Goal: Information Seeking & Learning: Learn about a topic

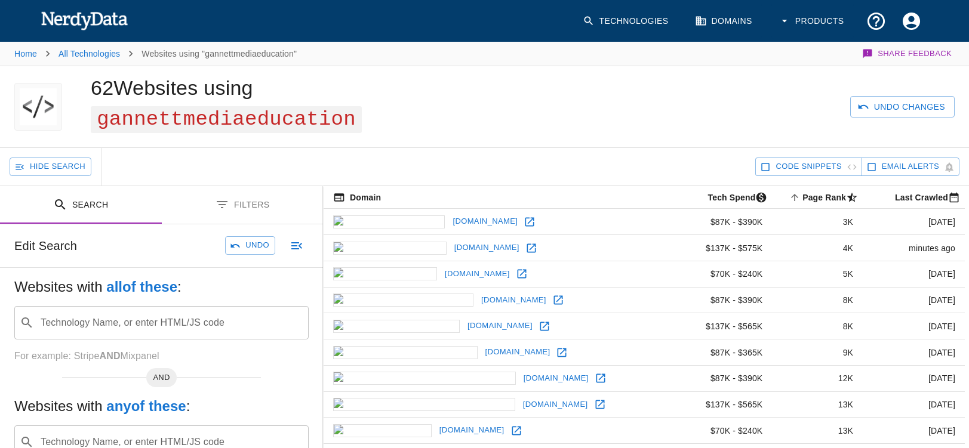
scroll to position [33, 0]
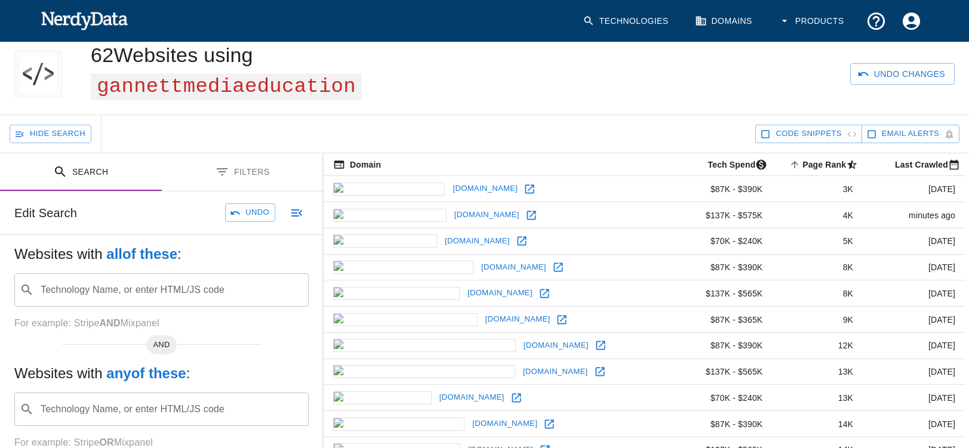
click at [91, 288] on div "Technology Name, or enter HTML/JS code ​ Technology Name, or enter HTML/JS code" at bounding box center [161, 290] width 294 height 33
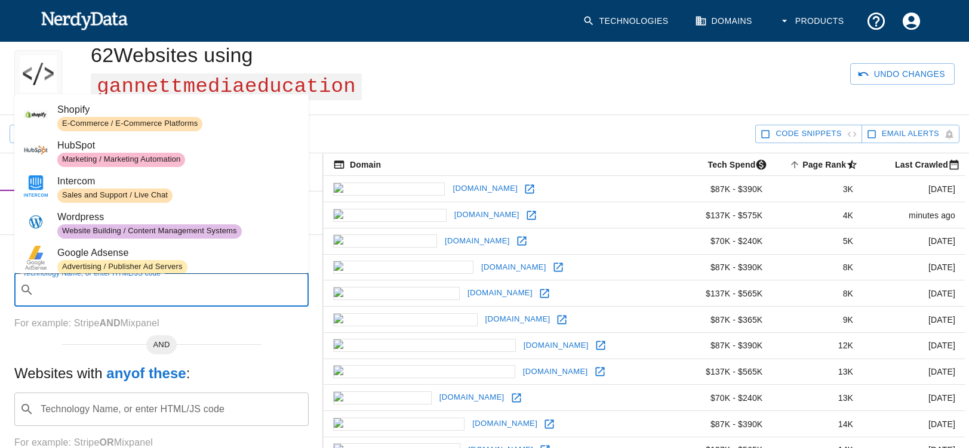
paste input "[URL][DOMAIN_NAME]"
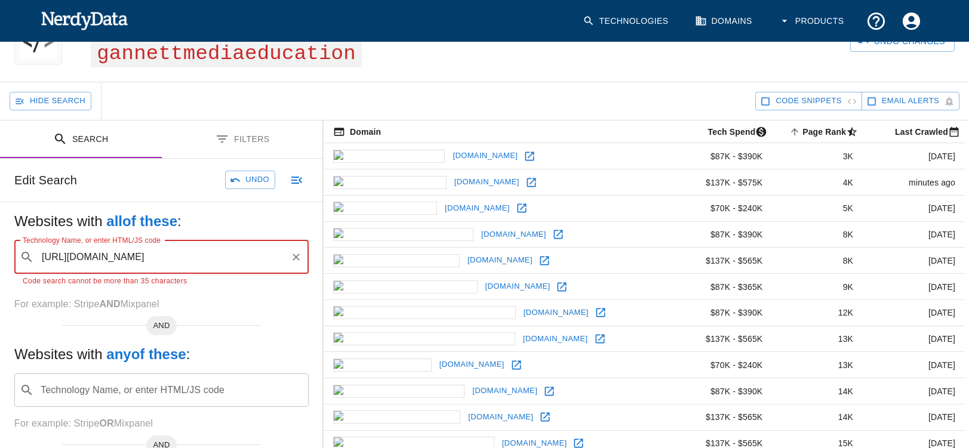
scroll to position [72, 0]
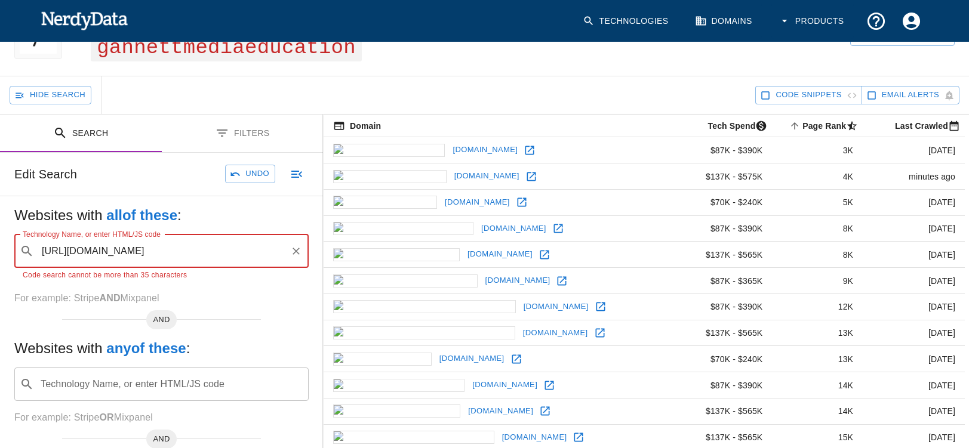
type input "[URL][DOMAIN_NAME]"
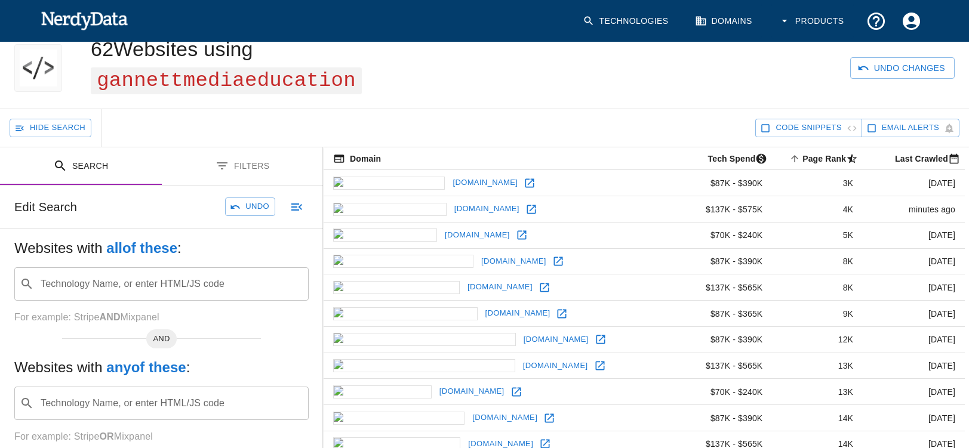
scroll to position [38, 0]
click at [110, 279] on div "Technology Name, or enter HTML/JS code ​ Technology Name, or enter HTML/JS code" at bounding box center [161, 284] width 294 height 33
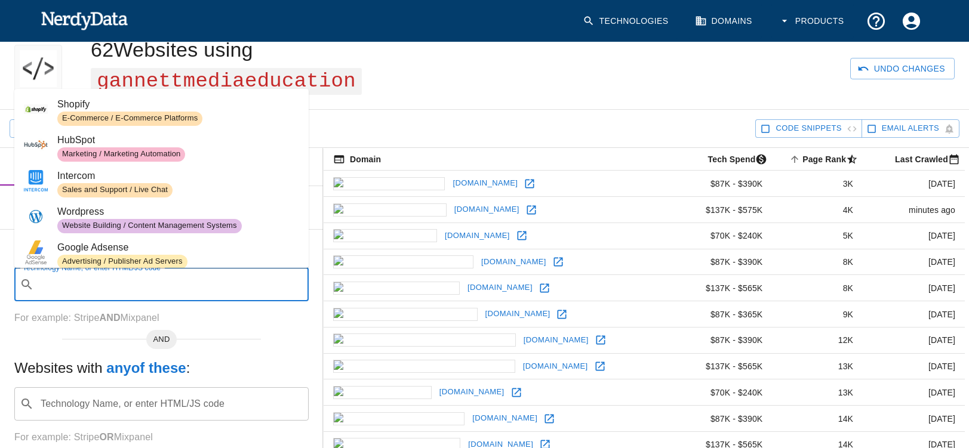
click at [480, 96] on div "62 Websites using gannettmediaeducation" at bounding box center [299, 68] width 447 height 81
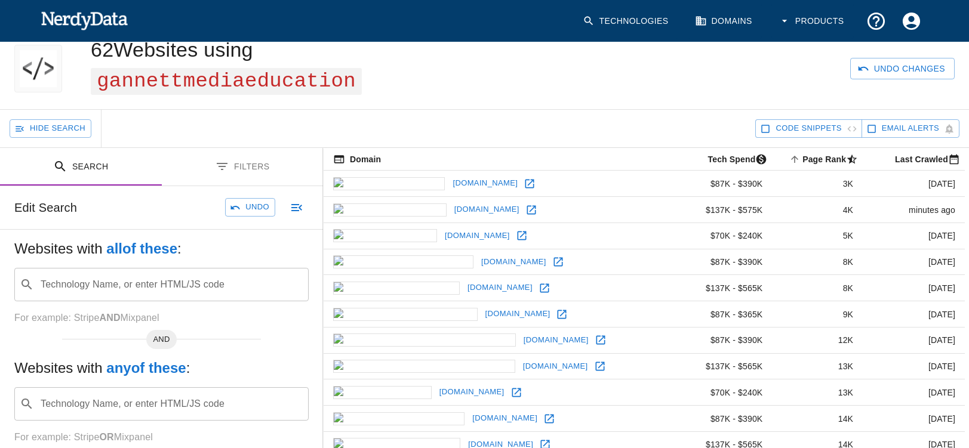
scroll to position [0, 0]
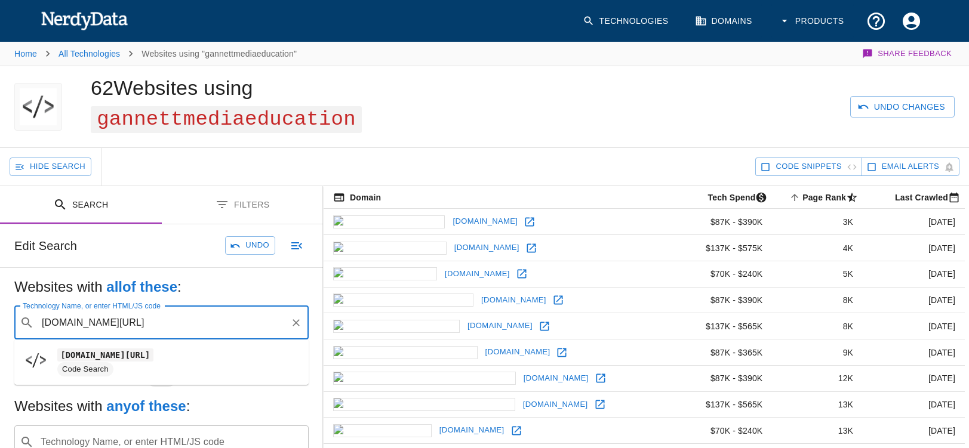
scroll to position [1, 1]
type input "[DOMAIN_NAME][URL]"
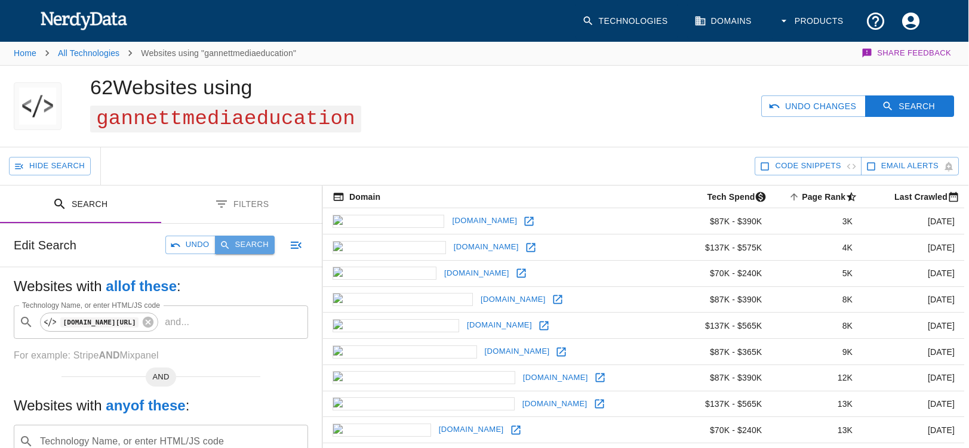
click at [250, 244] on button "Search" at bounding box center [245, 245] width 60 height 19
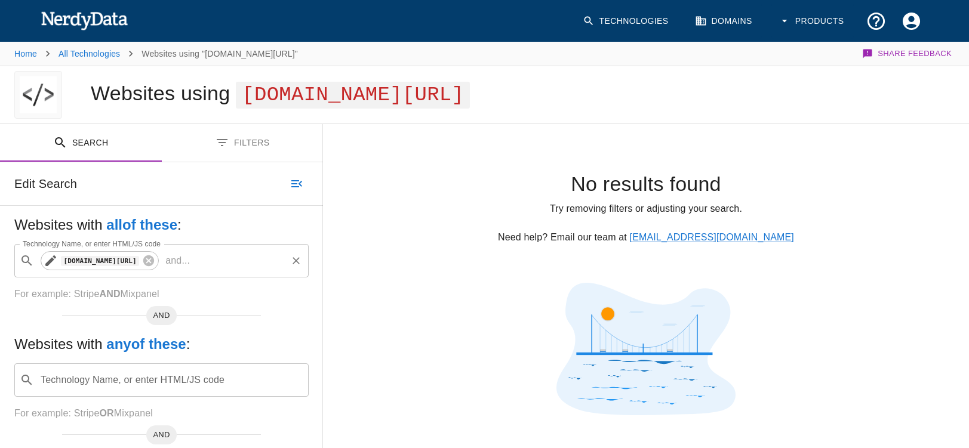
click at [80, 260] on code "gannett.com/responsib" at bounding box center [100, 261] width 78 height 10
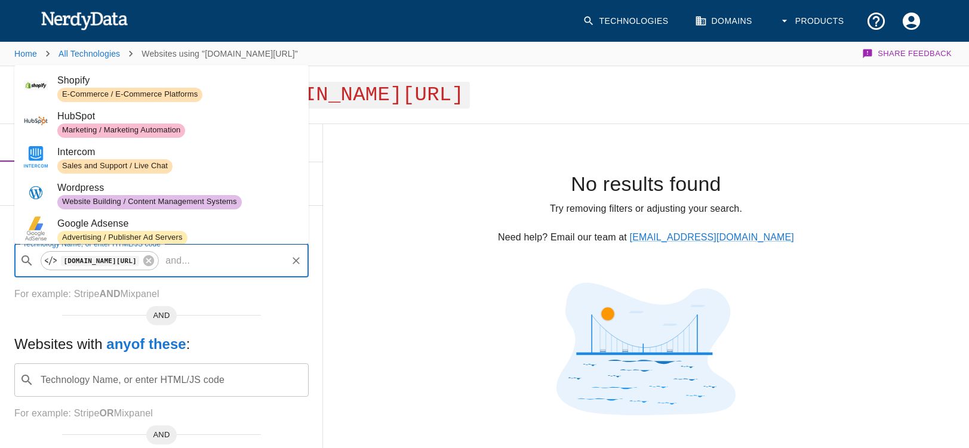
click at [296, 262] on icon "Clear" at bounding box center [296, 261] width 12 height 12
click at [87, 266] on input "Technology Name, or enter HTML/JS code" at bounding box center [171, 261] width 265 height 23
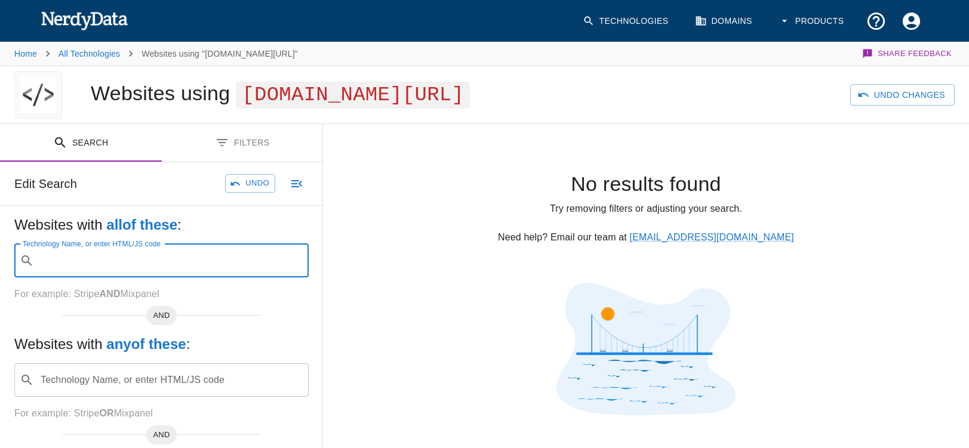
type input "["
type input "p"
click at [91, 296] on code "gcdn/presto" at bounding box center [88, 293] width 62 height 13
type input "gcdn/presto"
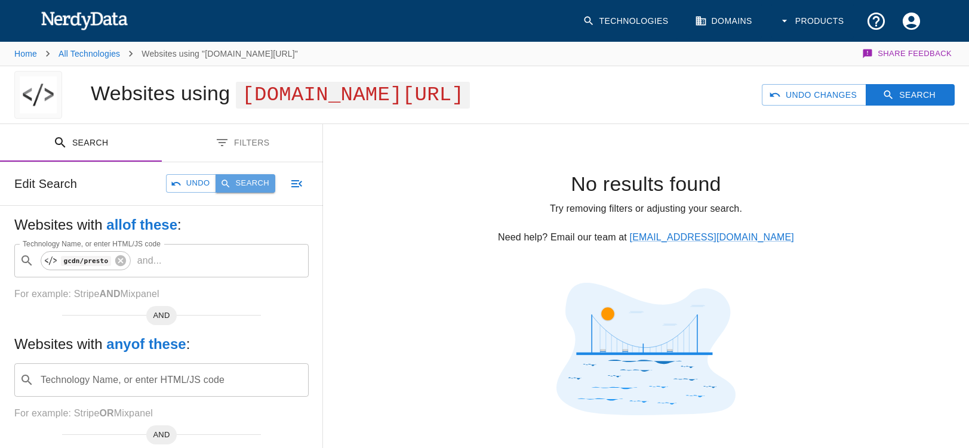
click at [245, 180] on button "Search" at bounding box center [246, 183] width 60 height 19
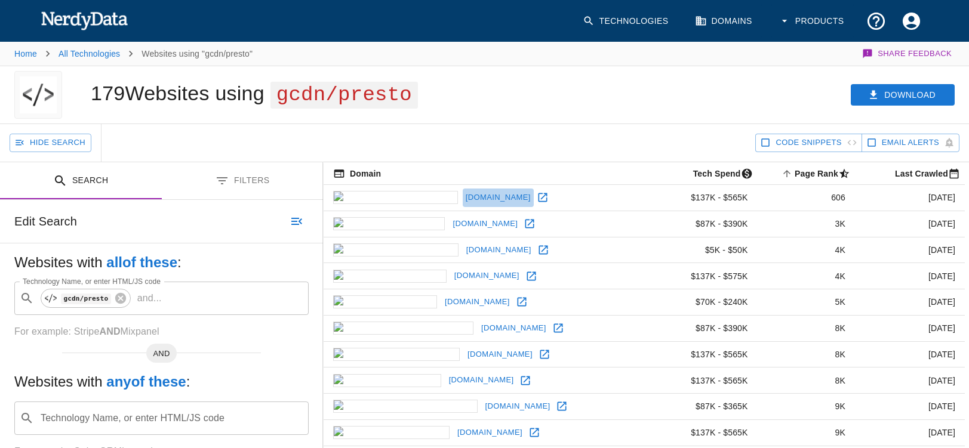
click at [463, 198] on link "detroitnews.com" at bounding box center [498, 198] width 71 height 19
click at [907, 96] on button "Download" at bounding box center [903, 95] width 104 height 22
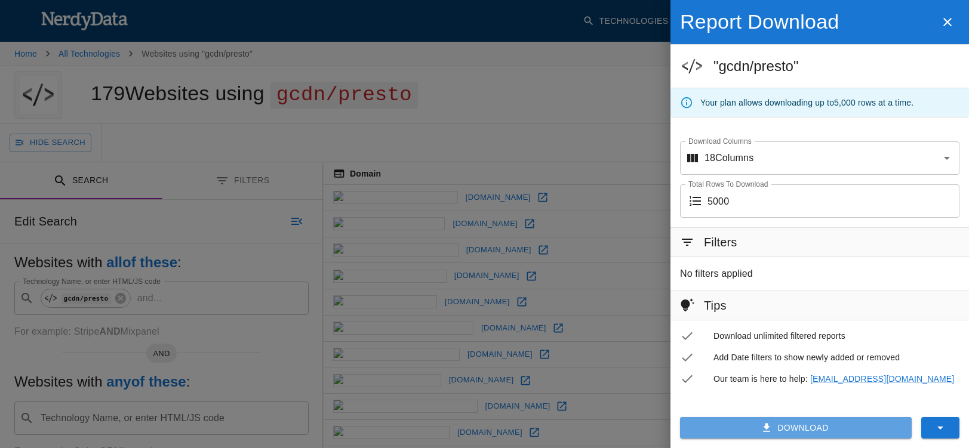
click at [803, 427] on button "Download" at bounding box center [796, 428] width 232 height 22
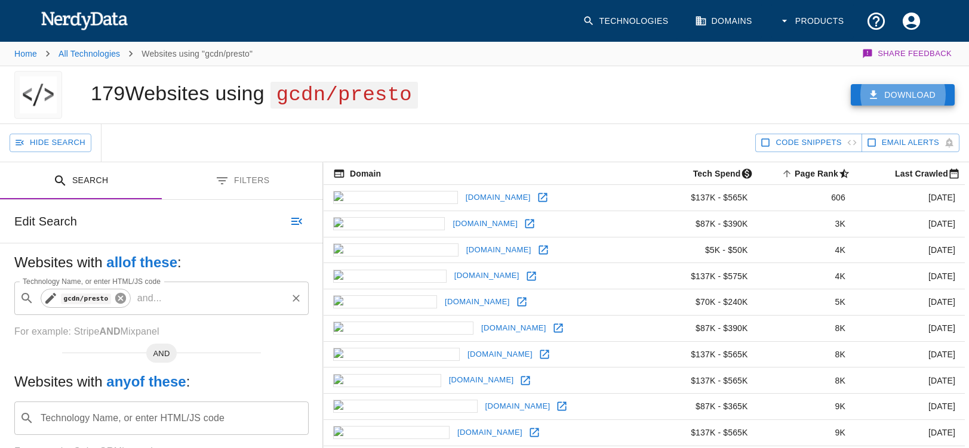
click at [121, 299] on icon at bounding box center [120, 298] width 13 height 13
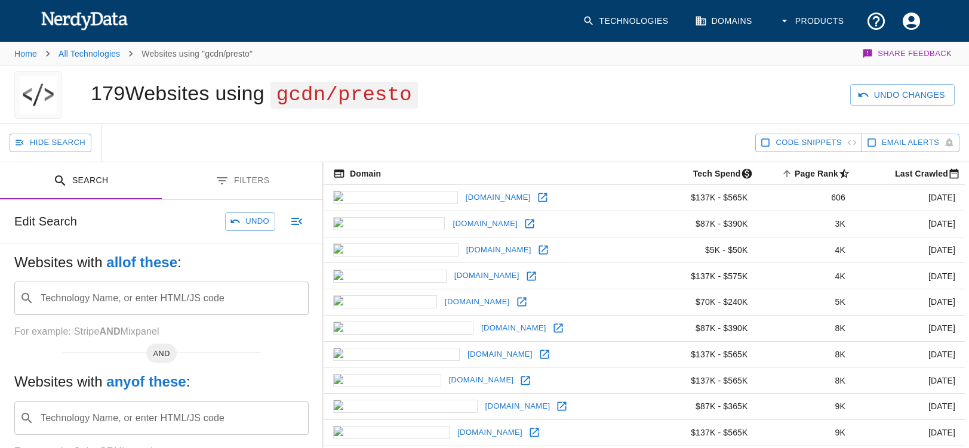
click at [81, 300] on input "Technology Name, or enter HTML/JS code" at bounding box center [171, 298] width 265 height 23
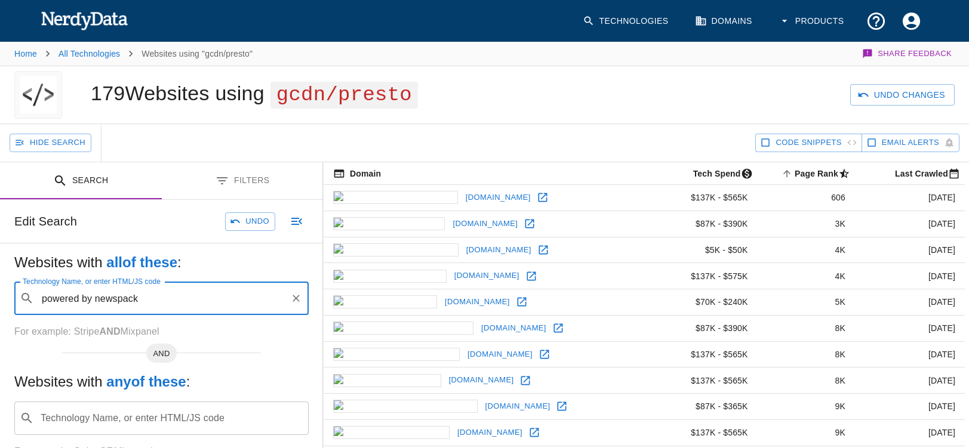
type input "powered by newspack"
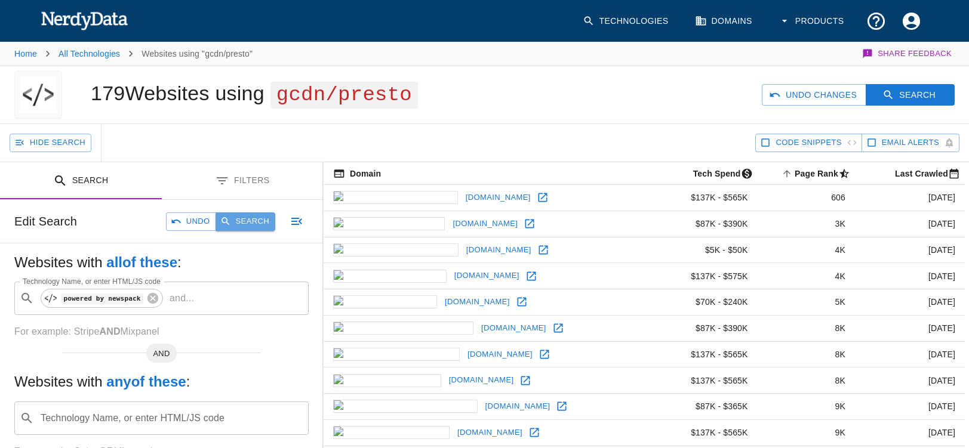
click at [252, 225] on button "Search" at bounding box center [246, 222] width 60 height 19
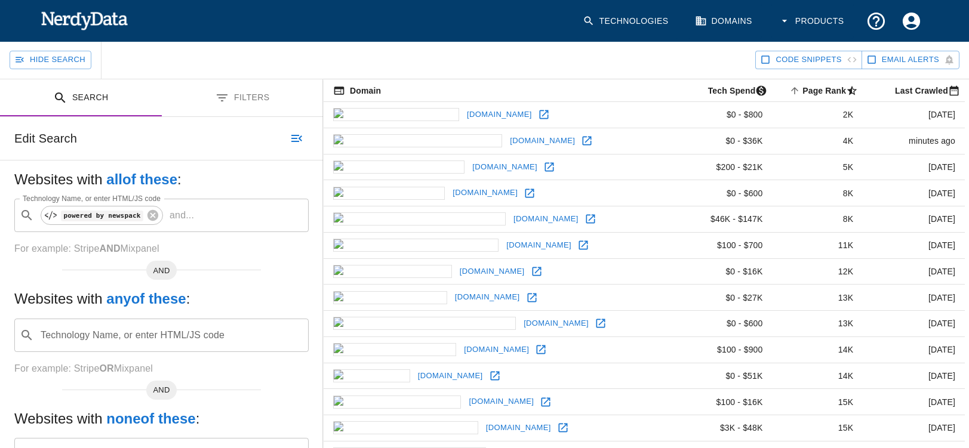
scroll to position [94, 0]
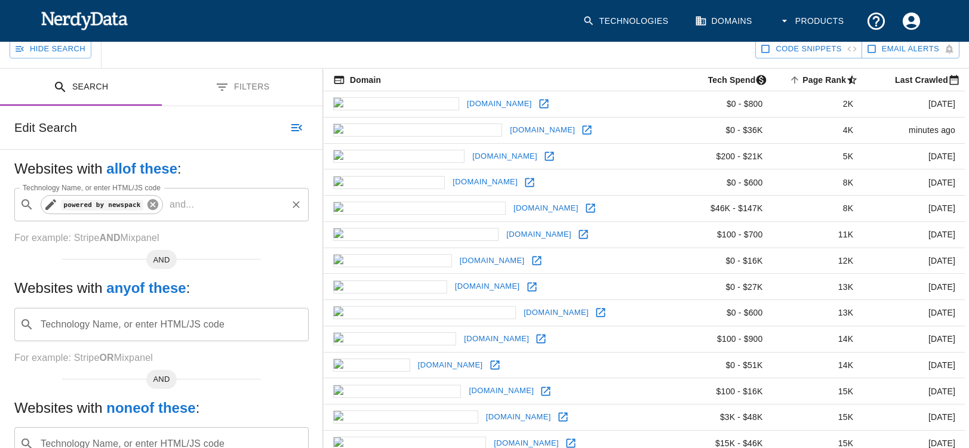
click at [148, 211] on icon at bounding box center [152, 204] width 13 height 13
click at [87, 216] on input "Technology Name, or enter HTML/JS code" at bounding box center [171, 204] width 265 height 23
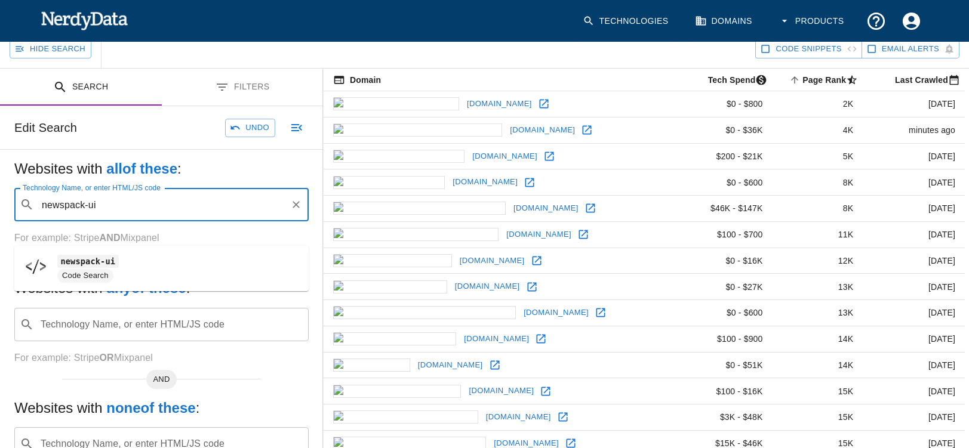
click at [88, 266] on code "newspack-ui" at bounding box center [88, 261] width 62 height 13
type input "newspack-ui"
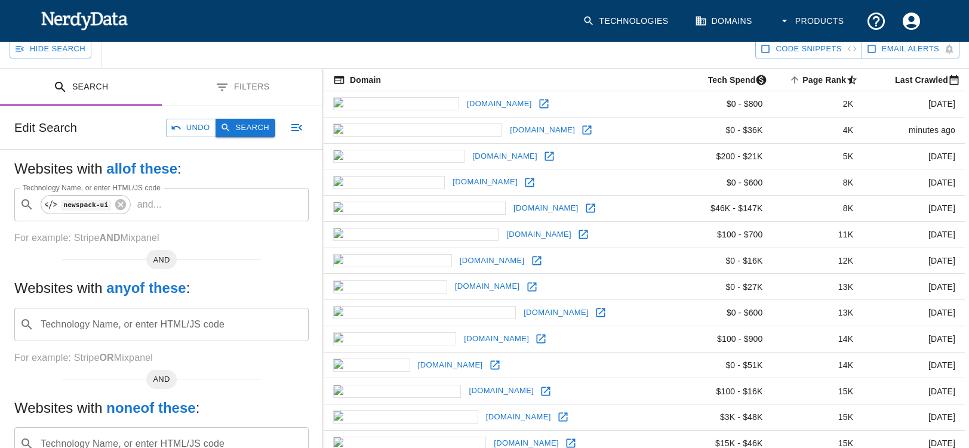
click at [254, 137] on button "Search" at bounding box center [246, 128] width 60 height 19
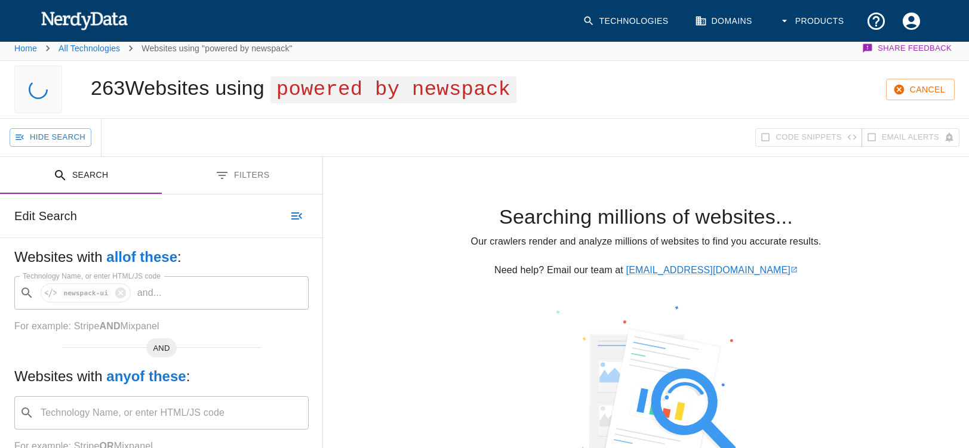
scroll to position [0, 0]
